Goal: Check status

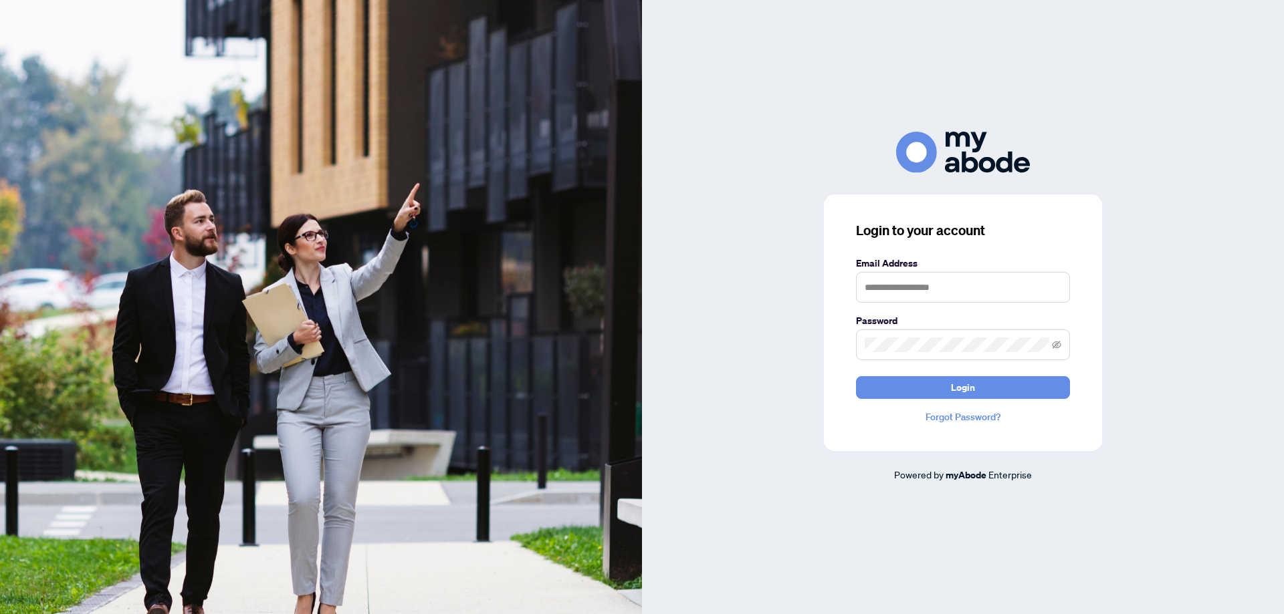
type input "**********"
click at [969, 382] on span "Login" at bounding box center [963, 387] width 24 height 21
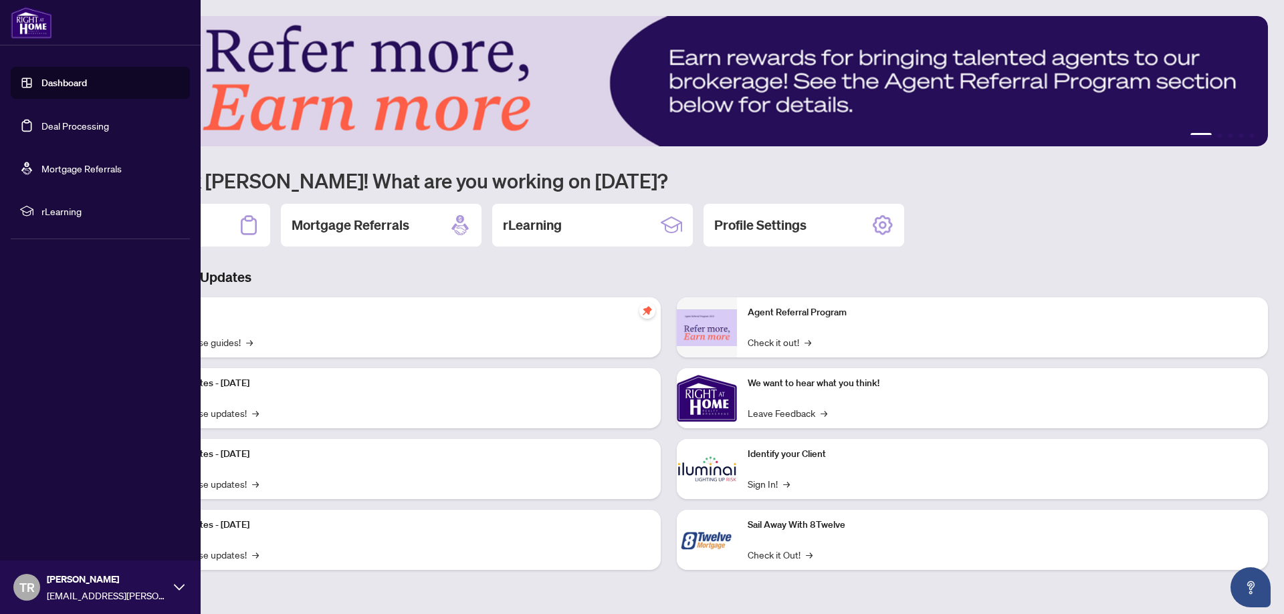
click at [62, 132] on link "Deal Processing" at bounding box center [75, 126] width 68 height 12
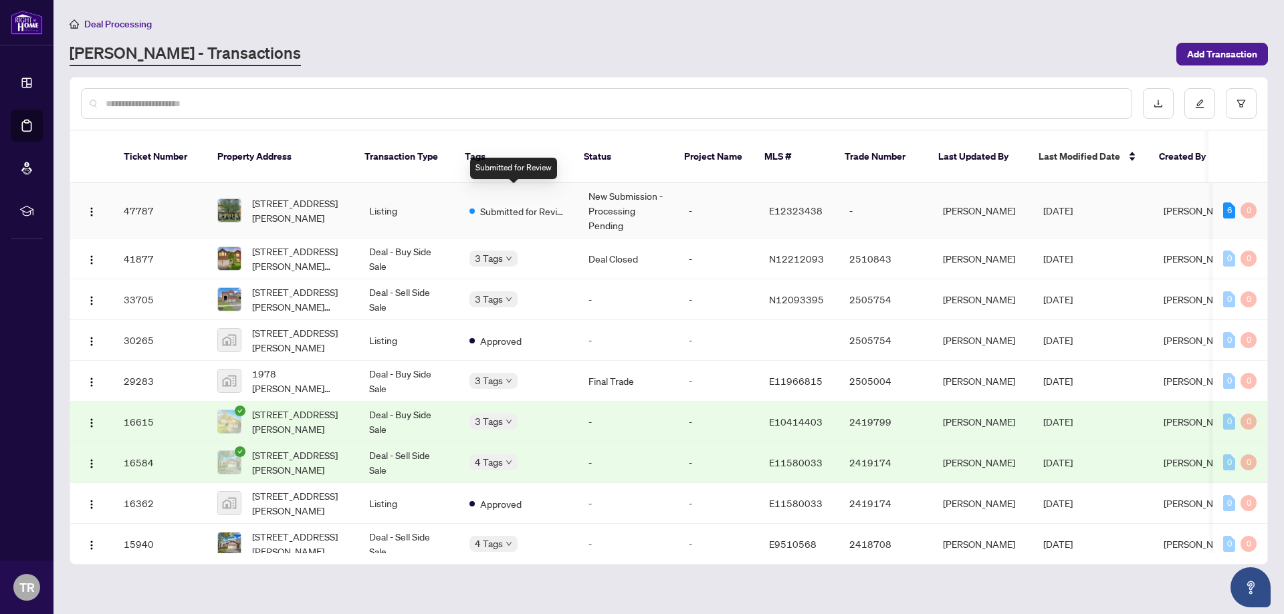
click at [529, 204] on span "Submitted for Review" at bounding box center [523, 211] width 87 height 15
